Goal: Information Seeking & Learning: Learn about a topic

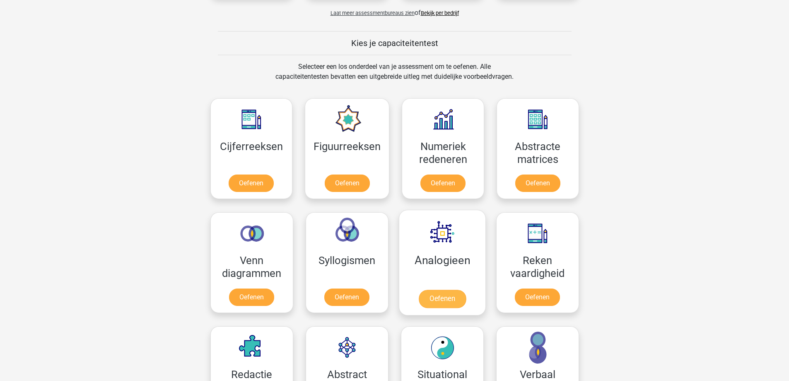
scroll to position [290, 0]
click at [342, 184] on link "Oefenen" at bounding box center [346, 185] width 47 height 18
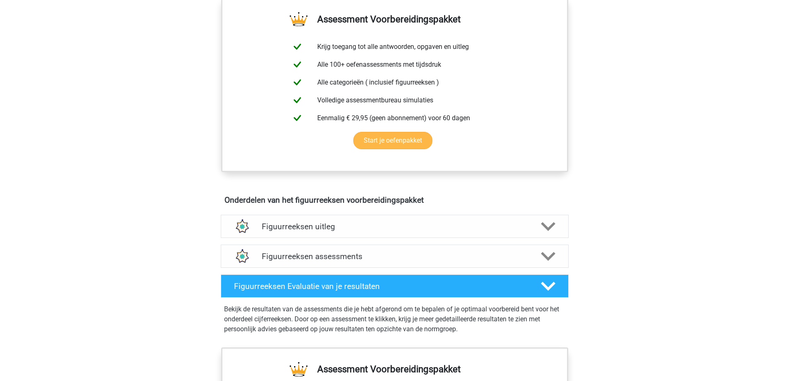
scroll to position [331, 0]
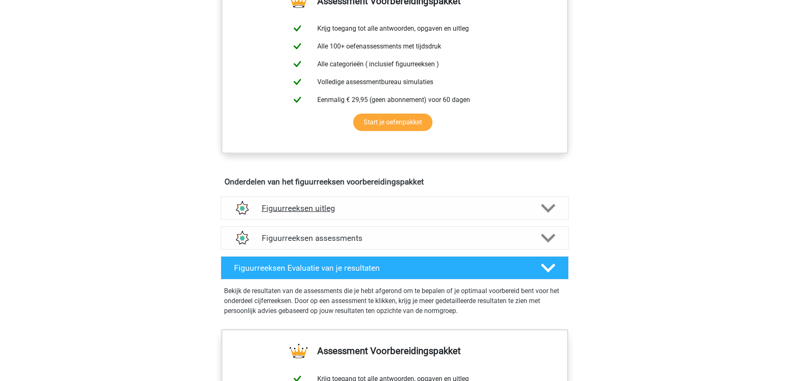
click at [550, 206] on icon at bounding box center [548, 208] width 14 height 14
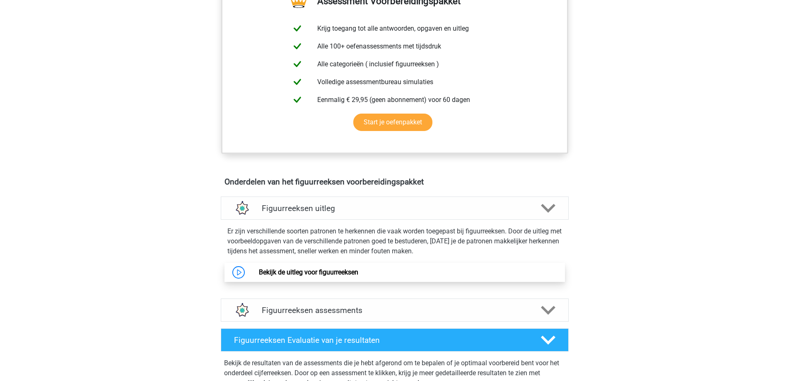
click at [297, 276] on link "Bekijk de uitleg voor figuurreeksen" at bounding box center [308, 272] width 99 height 8
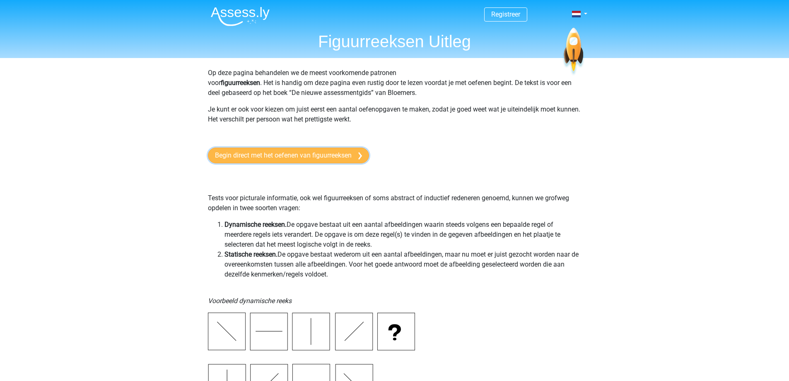
click at [273, 154] on link "Begin direct met het oefenen van figuurreeksen" at bounding box center [288, 155] width 161 height 16
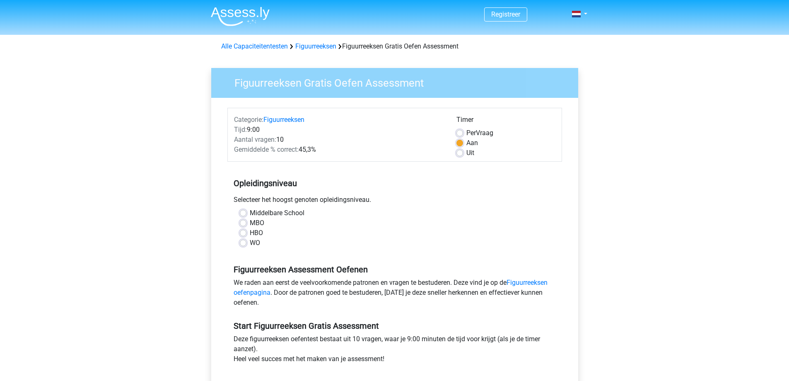
click at [260, 223] on label "MBO" at bounding box center [257, 223] width 14 height 10
click at [246, 223] on input "MBO" at bounding box center [243, 222] width 7 height 8
radio input "true"
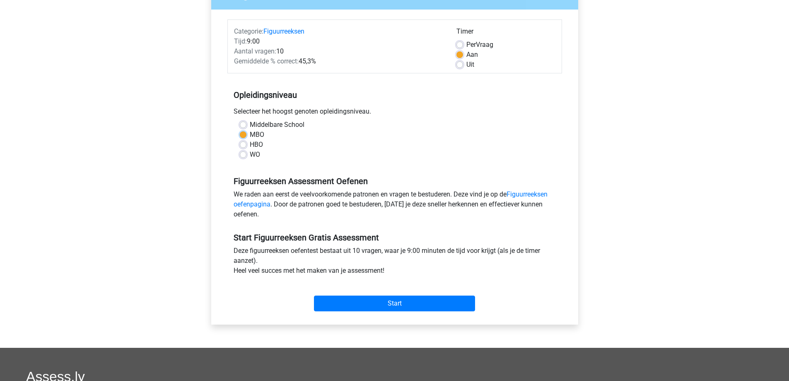
scroll to position [41, 0]
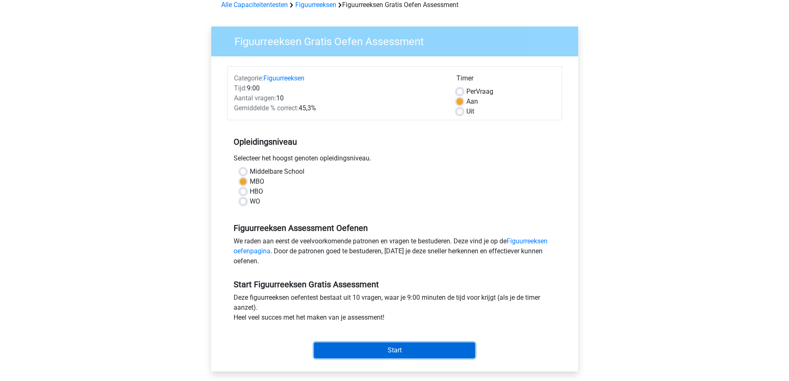
click at [382, 345] on input "Start" at bounding box center [394, 350] width 161 height 16
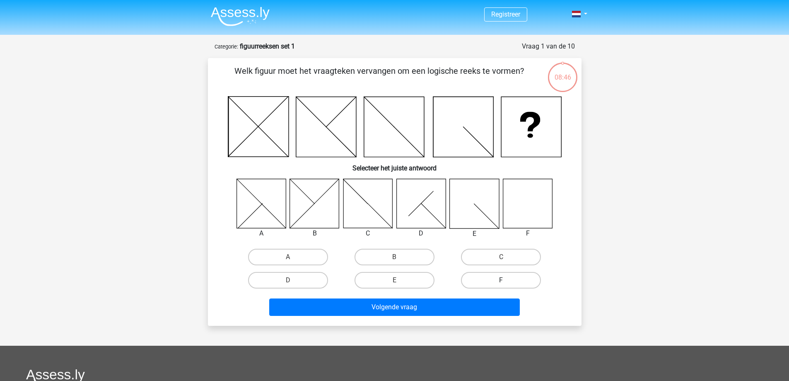
click at [503, 279] on label "F" at bounding box center [501, 280] width 80 height 17
click at [503, 280] on input "F" at bounding box center [503, 282] width 5 height 5
radio input "true"
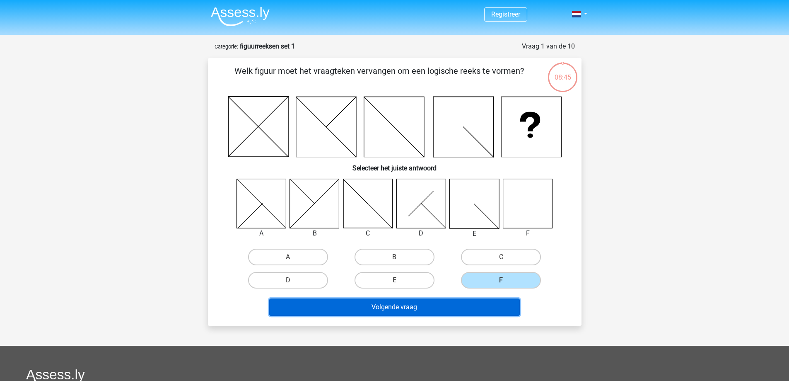
click at [388, 305] on button "Volgende vraag" at bounding box center [394, 306] width 251 height 17
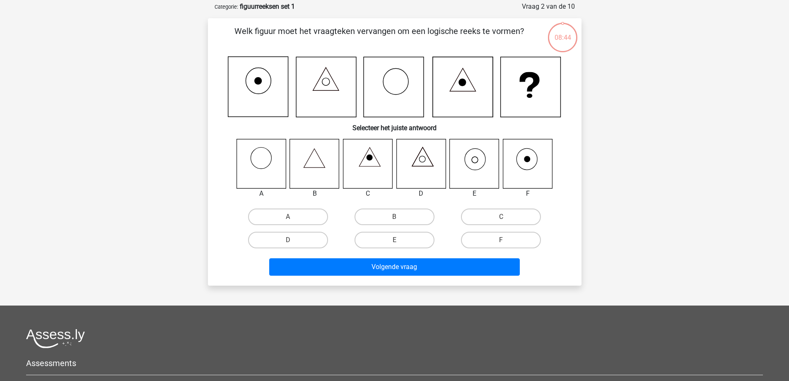
scroll to position [41, 0]
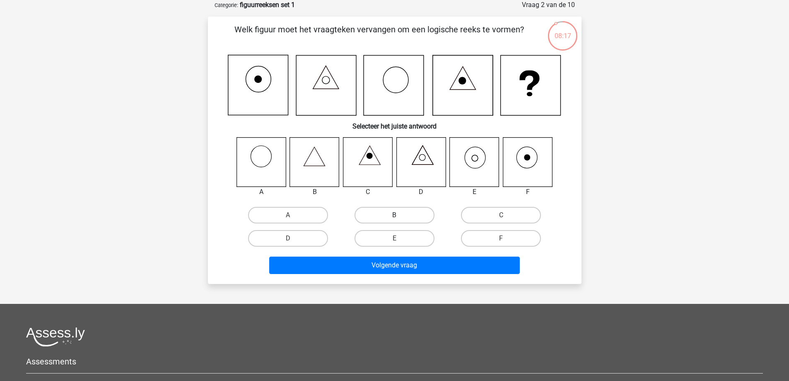
click at [387, 217] on label "B" at bounding box center [395, 215] width 80 height 17
click at [394, 217] on input "B" at bounding box center [396, 217] width 5 height 5
radio input "true"
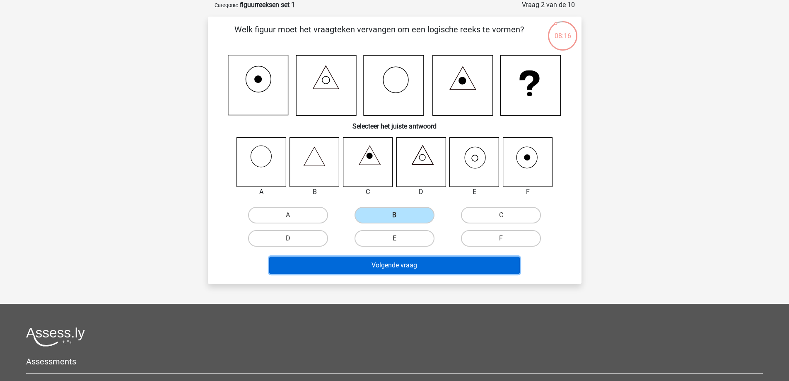
click at [410, 266] on button "Volgende vraag" at bounding box center [394, 264] width 251 height 17
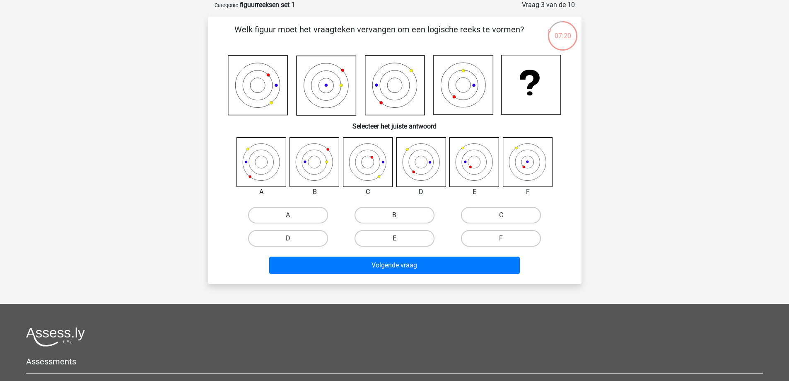
click at [395, 215] on input "B" at bounding box center [396, 217] width 5 height 5
radio input "true"
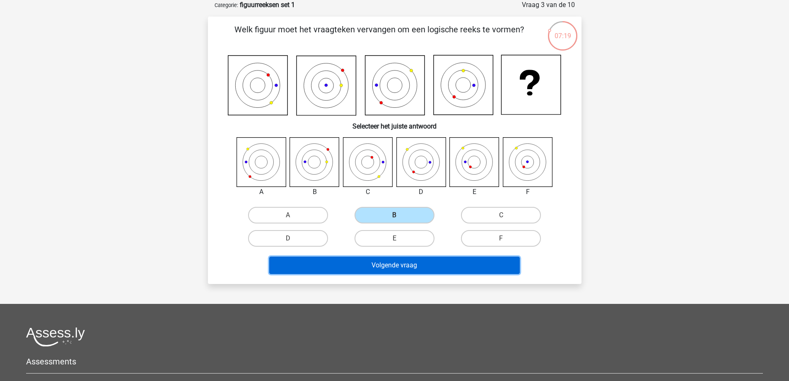
click at [405, 265] on button "Volgende vraag" at bounding box center [394, 264] width 251 height 17
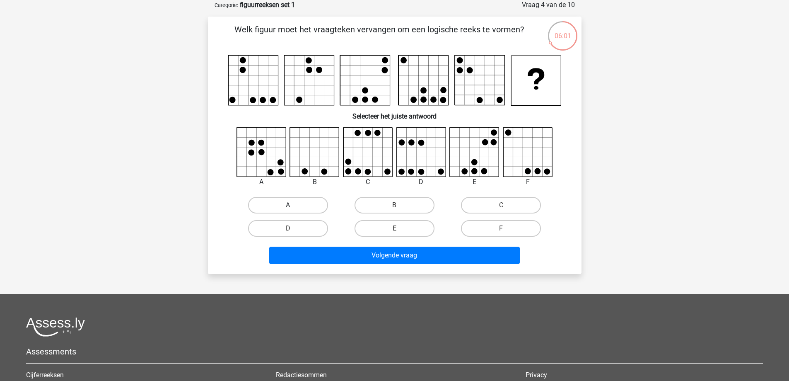
click at [304, 203] on label "A" at bounding box center [288, 205] width 80 height 17
click at [293, 205] on input "A" at bounding box center [290, 207] width 5 height 5
radio input "true"
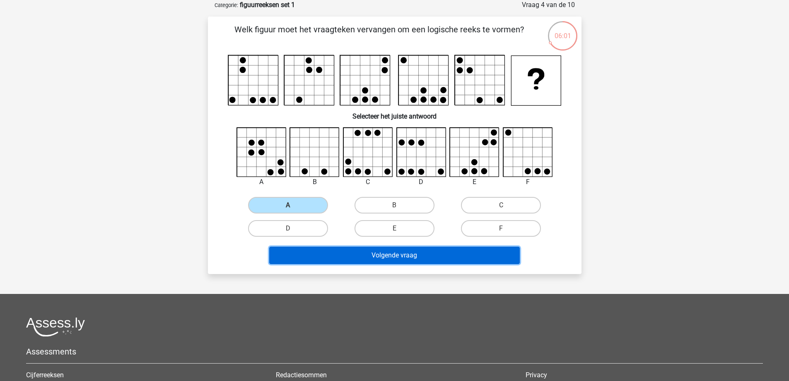
click at [379, 251] on button "Volgende vraag" at bounding box center [394, 254] width 251 height 17
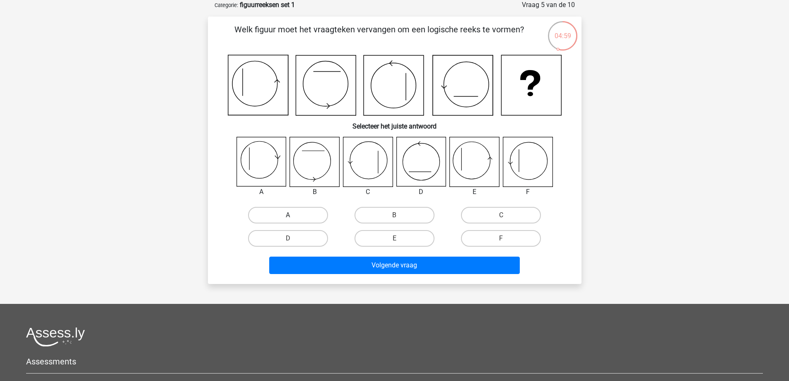
click at [282, 212] on label "A" at bounding box center [288, 215] width 80 height 17
click at [288, 215] on input "A" at bounding box center [290, 217] width 5 height 5
radio input "true"
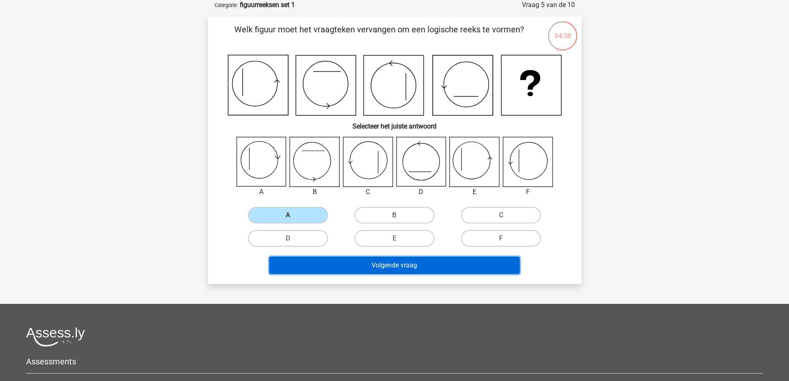
click at [415, 266] on button "Volgende vraag" at bounding box center [394, 264] width 251 height 17
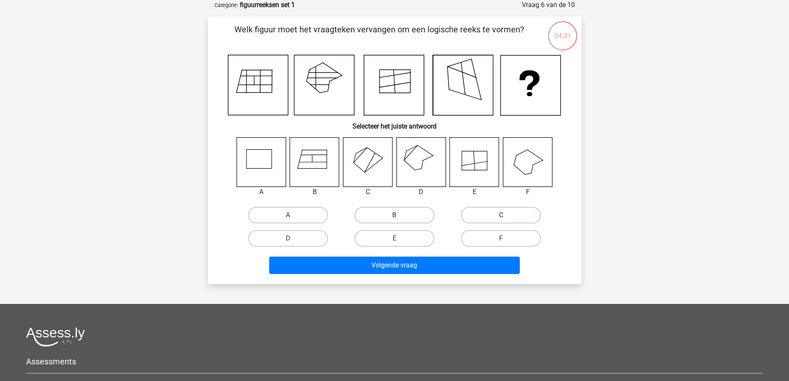
click at [487, 212] on label "C" at bounding box center [501, 215] width 80 height 17
click at [501, 215] on input "C" at bounding box center [503, 217] width 5 height 5
radio input "true"
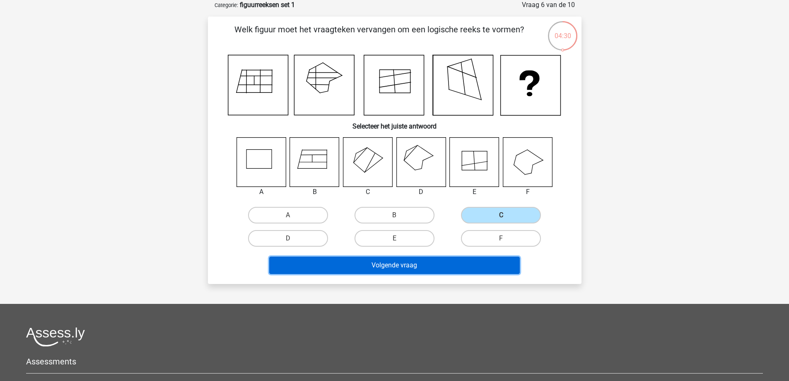
click at [405, 273] on button "Volgende vraag" at bounding box center [394, 264] width 251 height 17
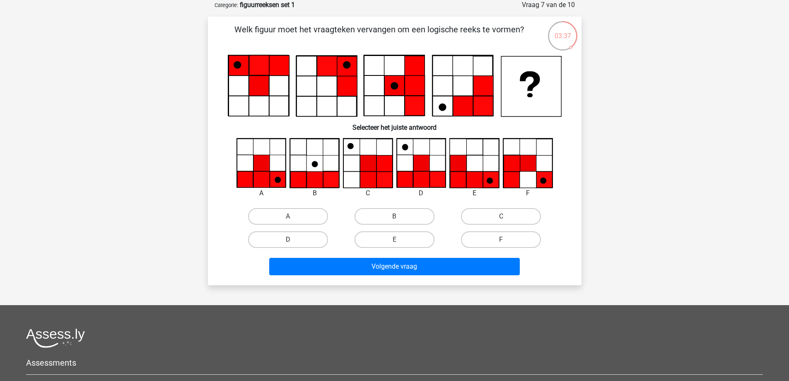
click at [285, 240] on label "D" at bounding box center [288, 239] width 80 height 17
click at [288, 240] on input "D" at bounding box center [290, 241] width 5 height 5
radio input "true"
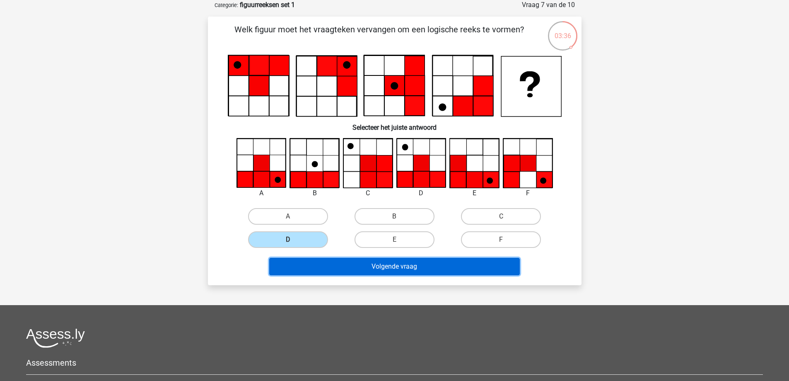
click at [340, 268] on button "Volgende vraag" at bounding box center [394, 266] width 251 height 17
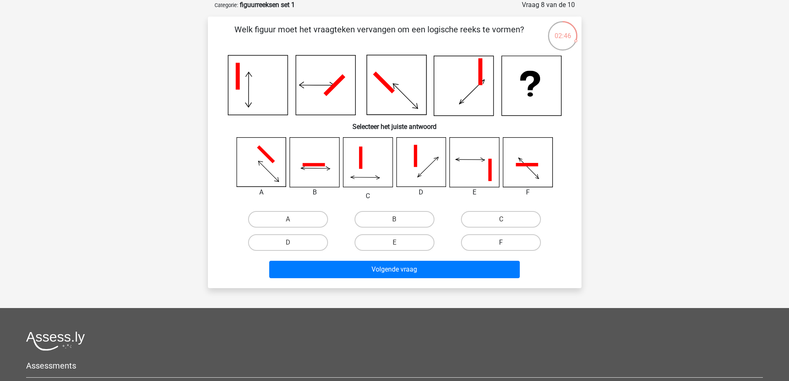
click at [492, 239] on label "F" at bounding box center [501, 242] width 80 height 17
click at [501, 242] on input "F" at bounding box center [503, 244] width 5 height 5
radio input "true"
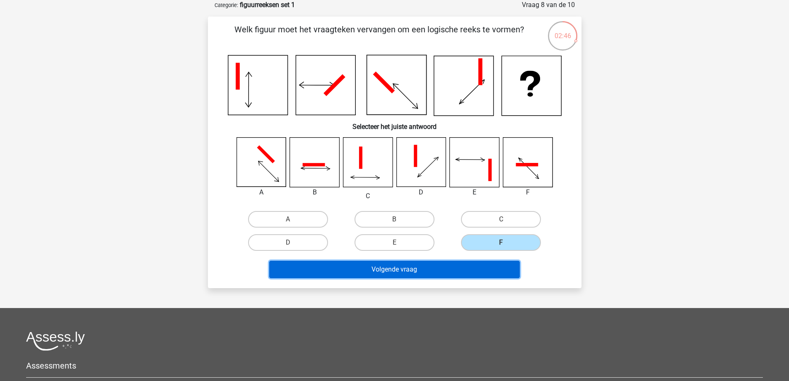
click at [391, 268] on button "Volgende vraag" at bounding box center [394, 269] width 251 height 17
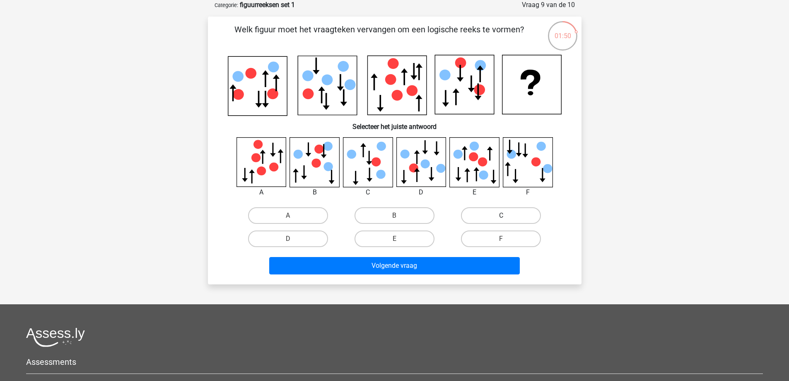
click at [506, 213] on label "C" at bounding box center [501, 215] width 80 height 17
click at [506, 215] on input "C" at bounding box center [503, 217] width 5 height 5
radio input "true"
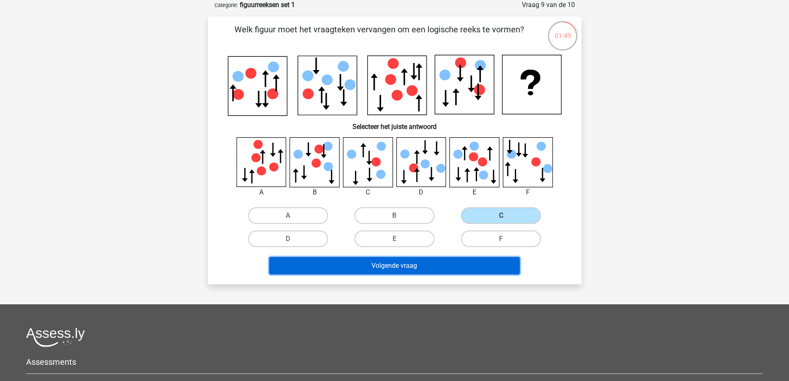
click at [411, 263] on button "Volgende vraag" at bounding box center [394, 265] width 251 height 17
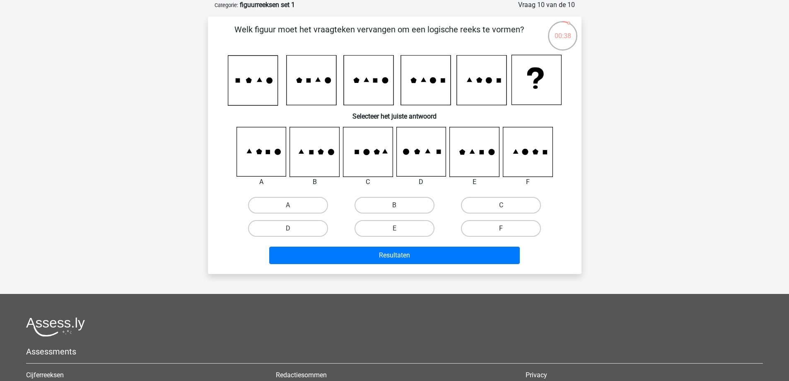
click at [495, 229] on label "F" at bounding box center [501, 228] width 80 height 17
click at [501, 229] on input "F" at bounding box center [503, 230] width 5 height 5
radio input "true"
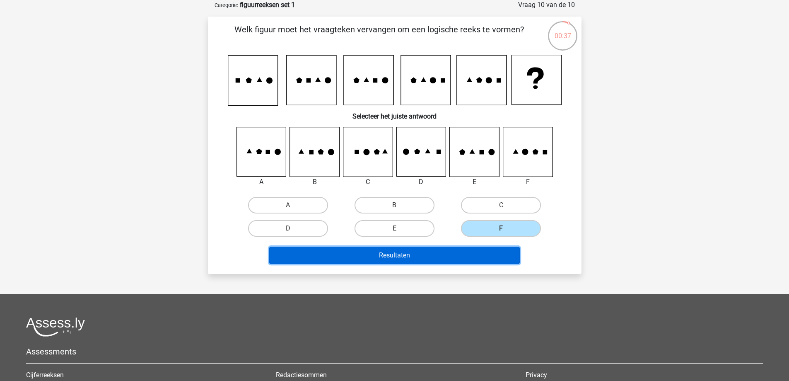
click at [409, 253] on button "Resultaten" at bounding box center [394, 254] width 251 height 17
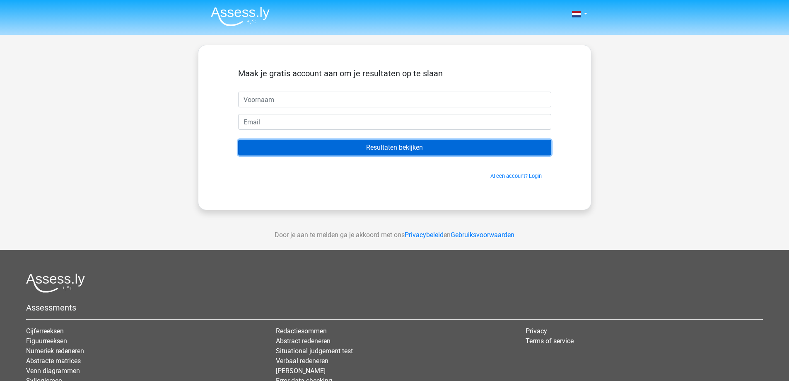
click at [403, 148] on input "Resultaten bekijken" at bounding box center [394, 148] width 313 height 16
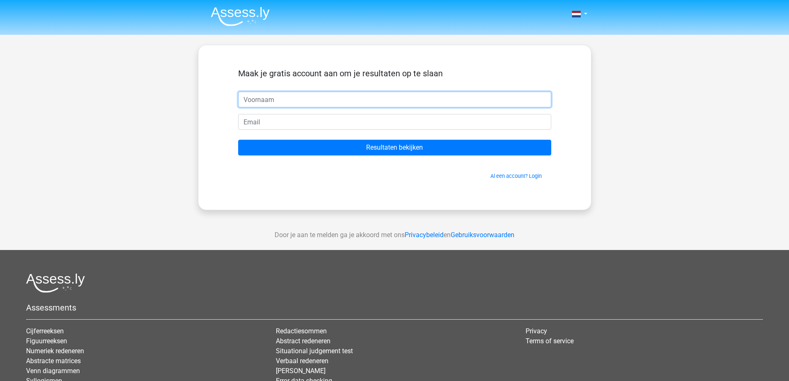
click at [261, 96] on input "text" at bounding box center [394, 100] width 313 height 16
type input "[PERSON_NAME]"
click at [258, 119] on input "email" at bounding box center [394, 122] width 313 height 16
type input "[EMAIL_ADDRESS][DOMAIN_NAME]"
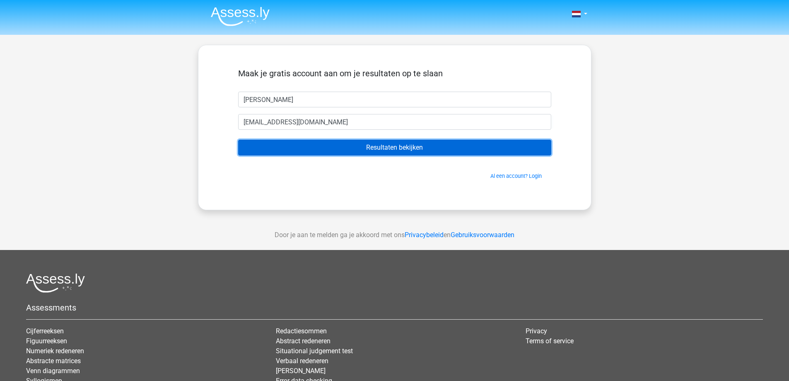
click at [403, 148] on input "Resultaten bekijken" at bounding box center [394, 148] width 313 height 16
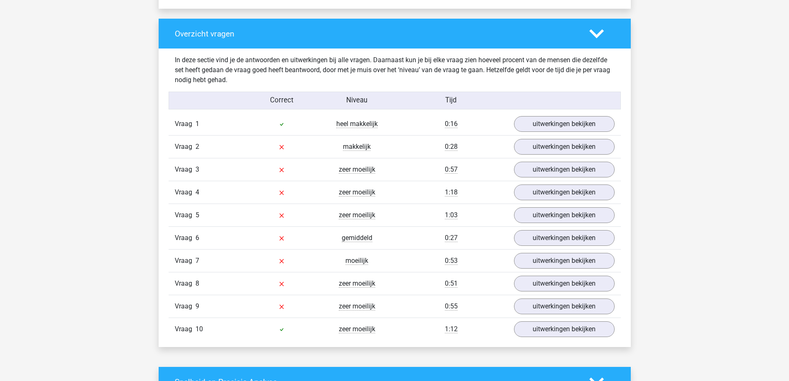
scroll to position [621, 0]
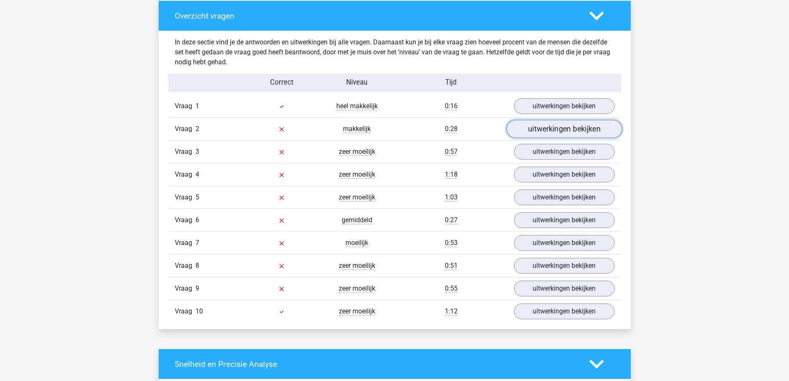
click at [561, 132] on link "uitwerkingen bekijken" at bounding box center [564, 129] width 116 height 18
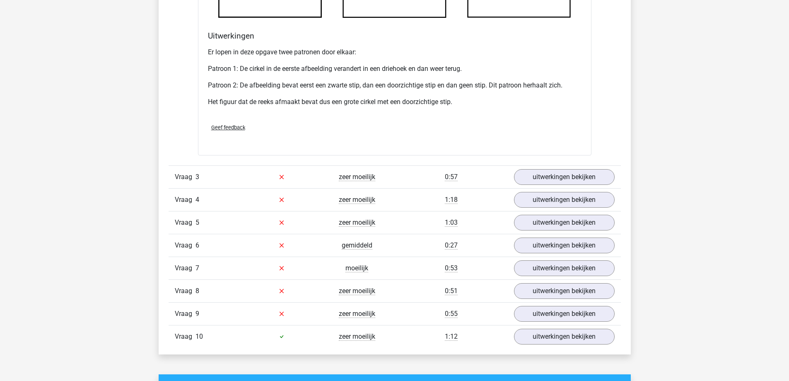
scroll to position [1118, 0]
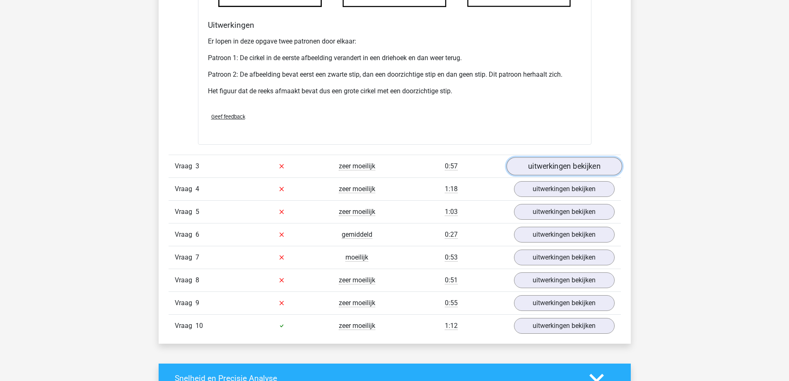
click at [543, 166] on link "uitwerkingen bekijken" at bounding box center [564, 166] width 116 height 18
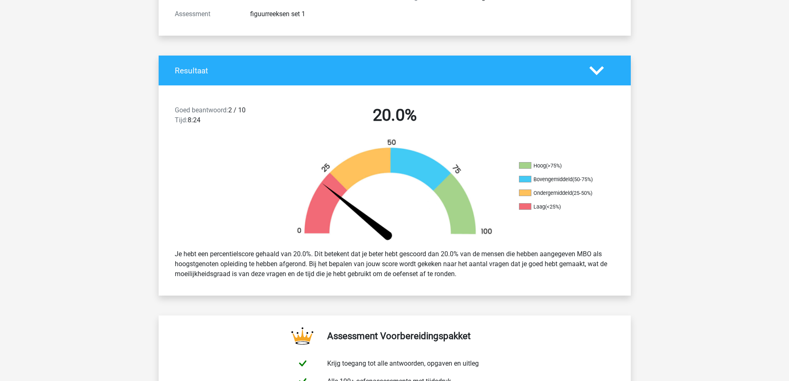
scroll to position [0, 0]
